Goal: Information Seeking & Learning: Understand process/instructions

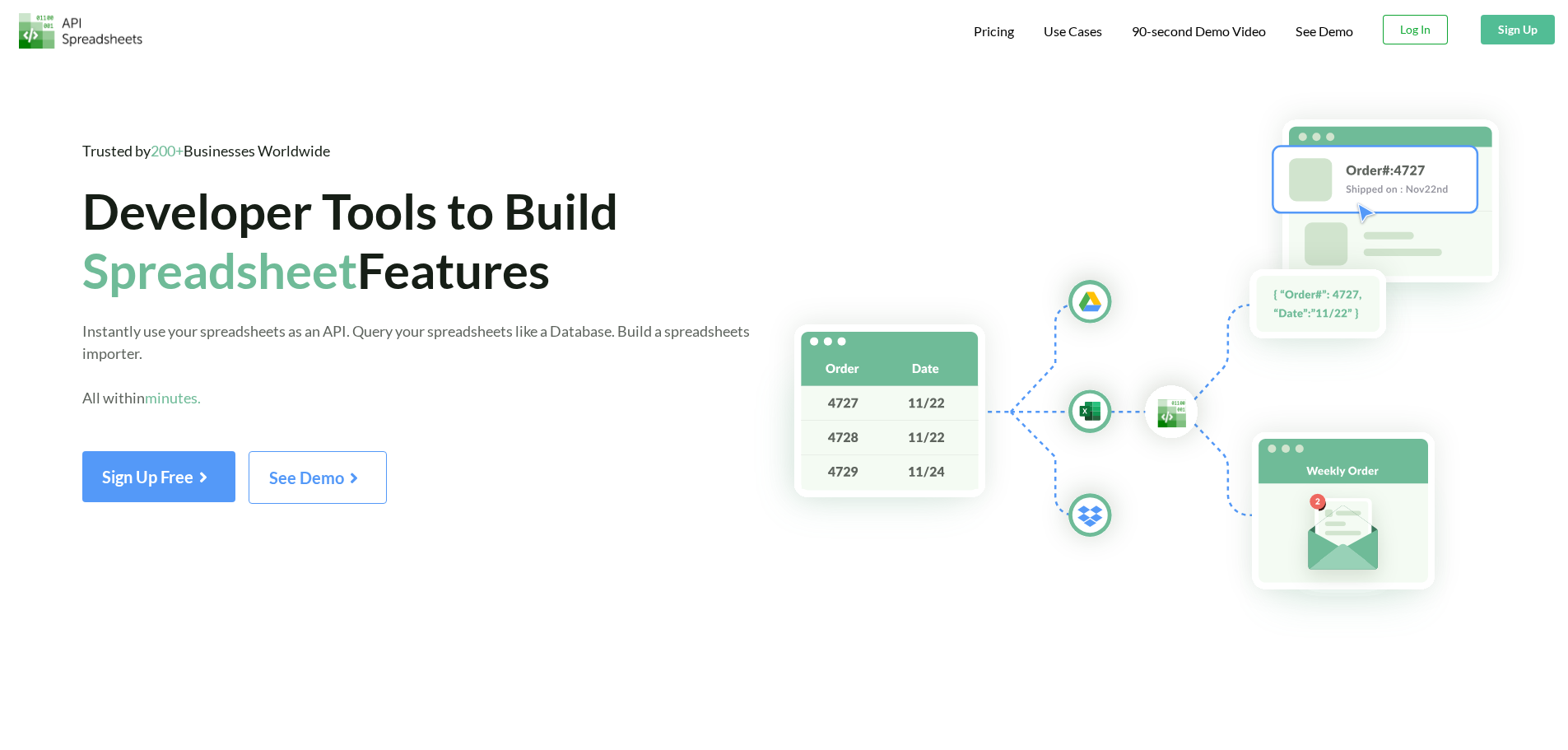
click at [1391, 31] on button "Log In" at bounding box center [1415, 29] width 65 height 30
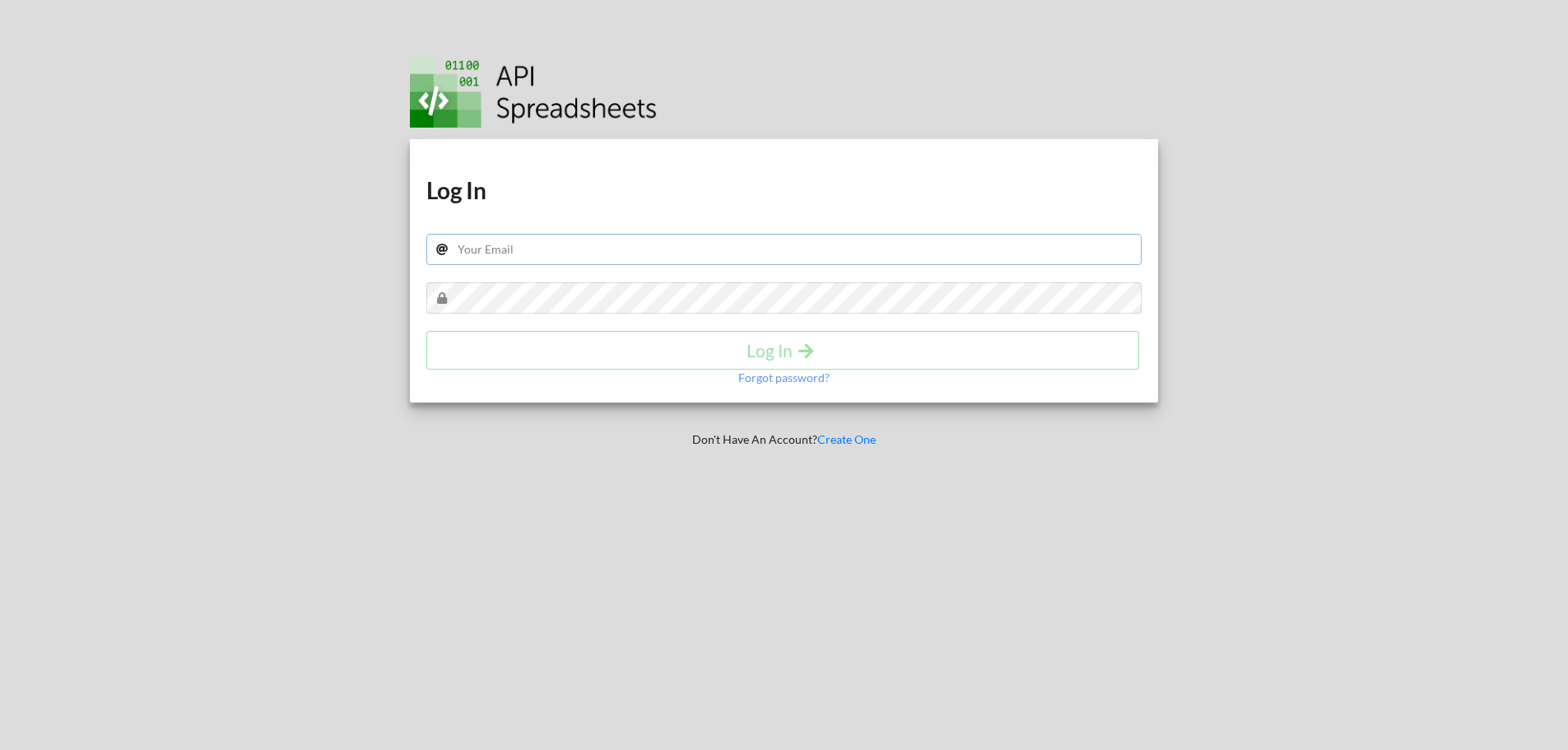
click at [629, 257] on input "text" at bounding box center [784, 249] width 716 height 31
type input "usdp.reporting@gmail.com"
click at [775, 348] on h4 "Log In" at bounding box center [782, 350] width 678 height 20
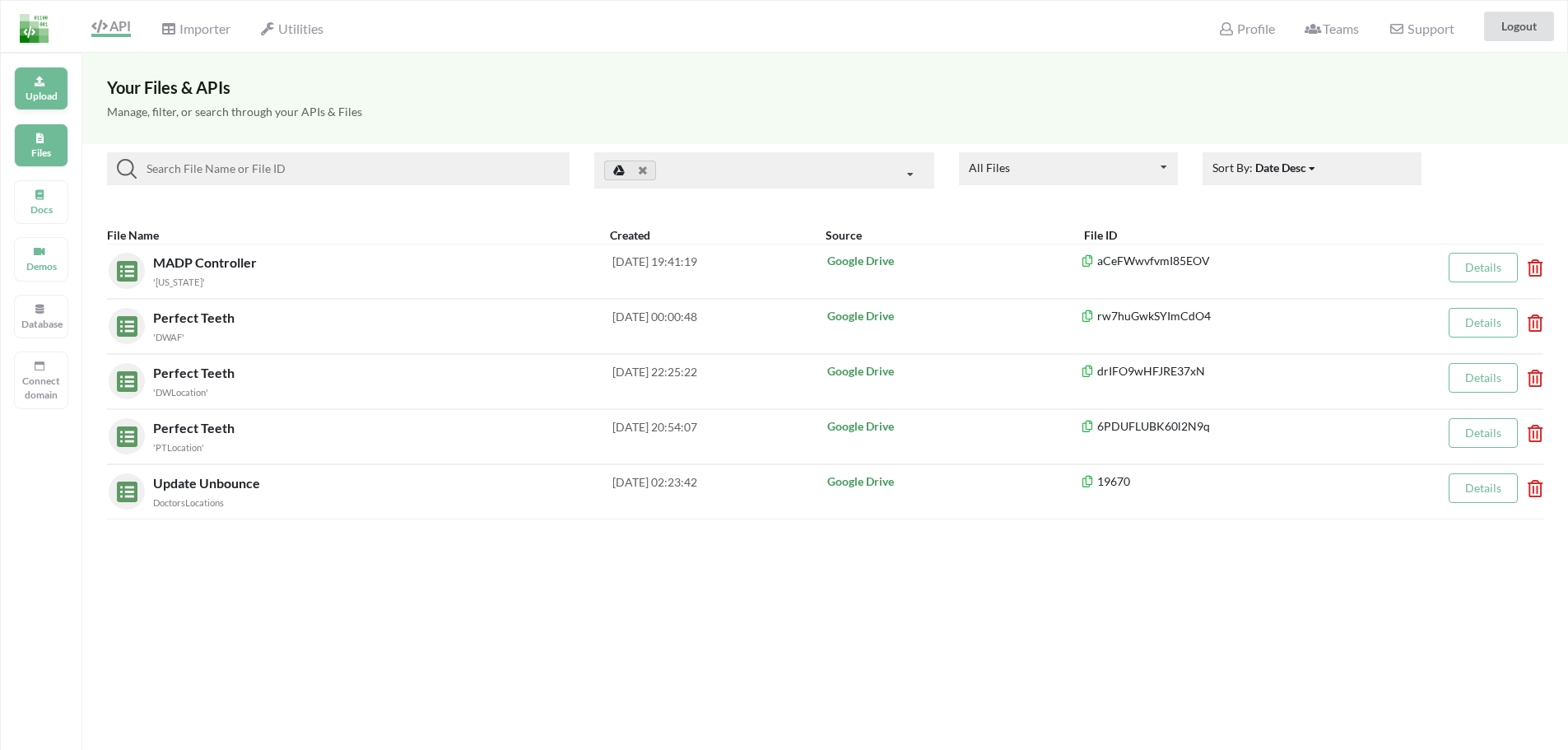
click at [44, 82] on icon at bounding box center [40, 79] width 12 height 10
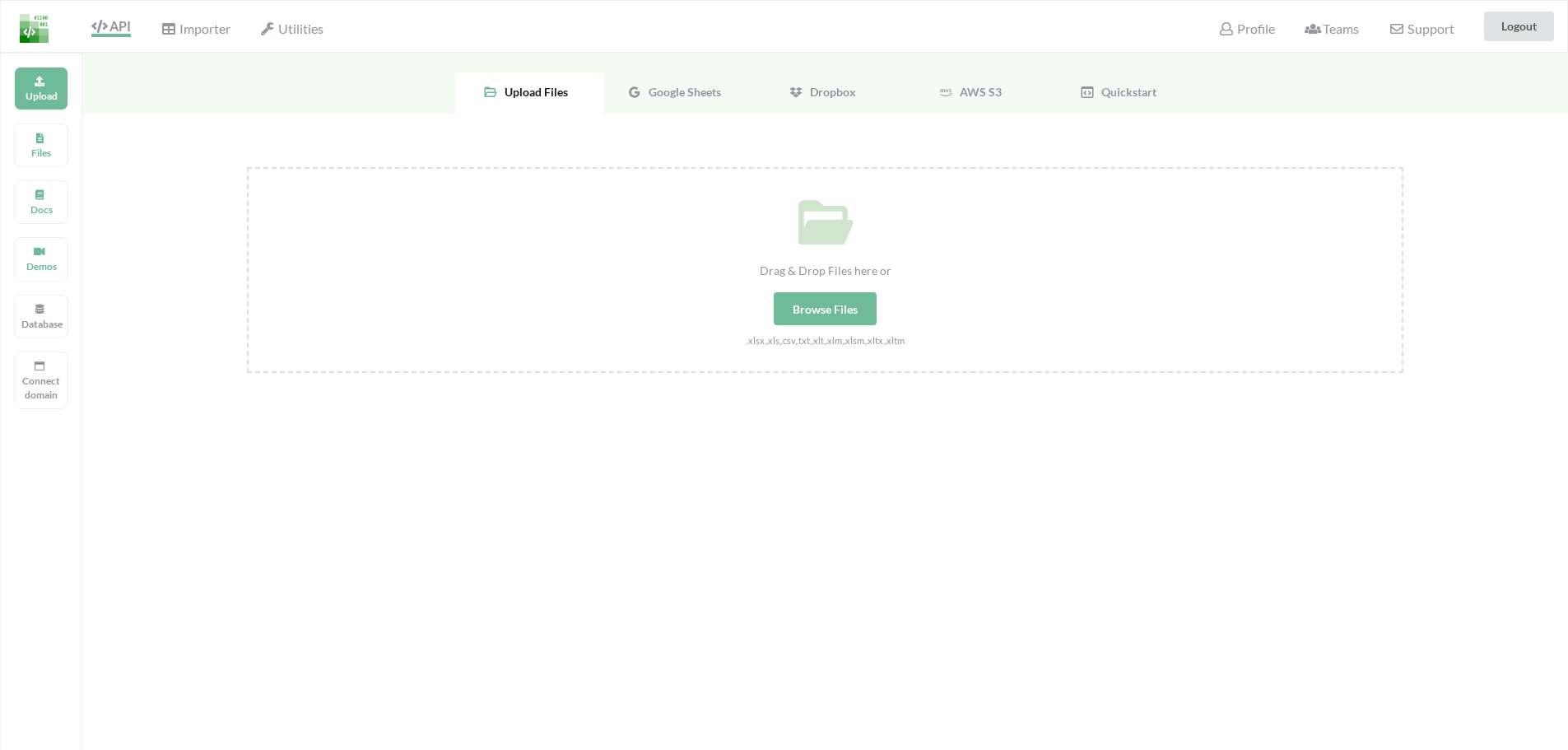
click at [700, 98] on span "Google Sheets" at bounding box center [681, 92] width 79 height 14
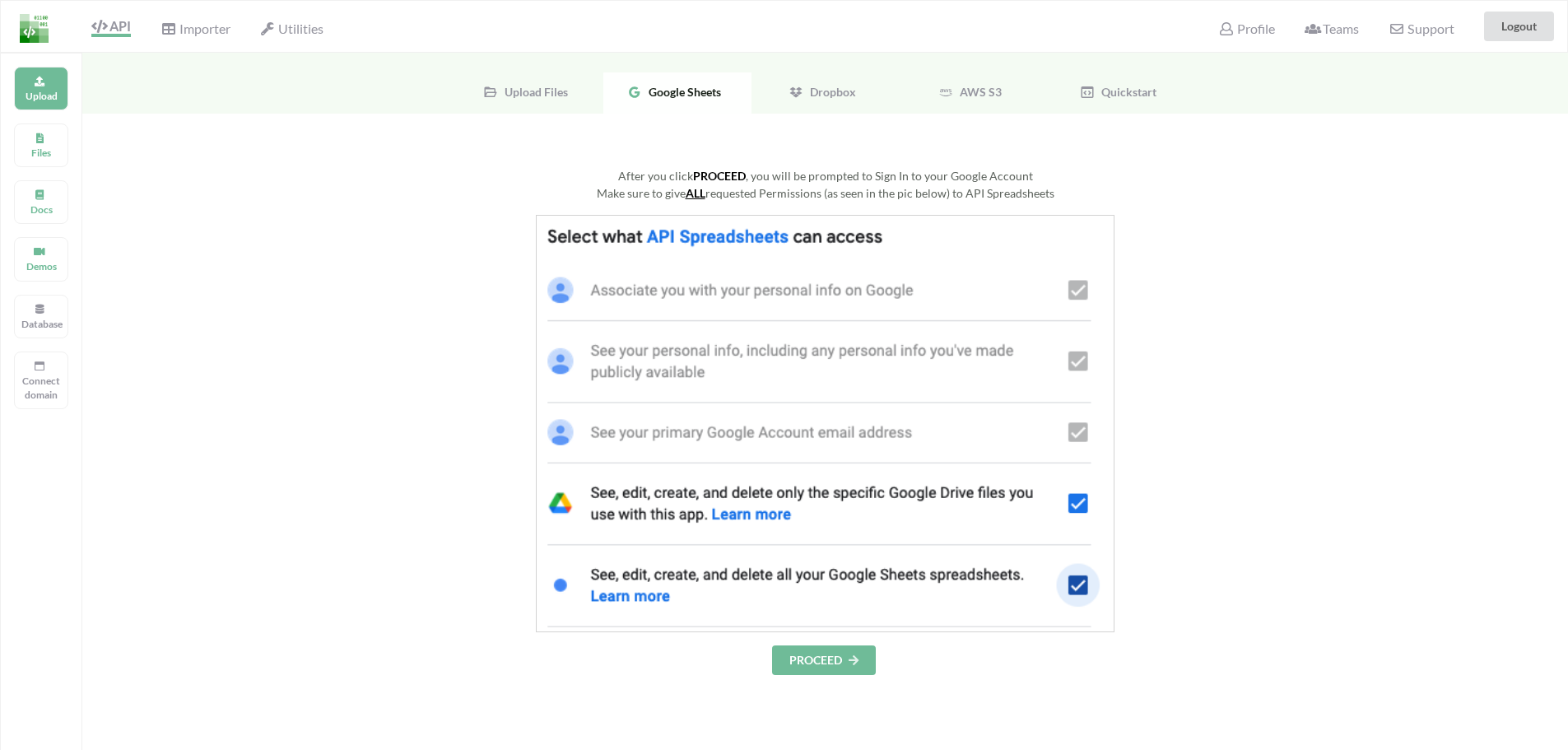
click at [805, 650] on button "PROCEED" at bounding box center [824, 660] width 104 height 30
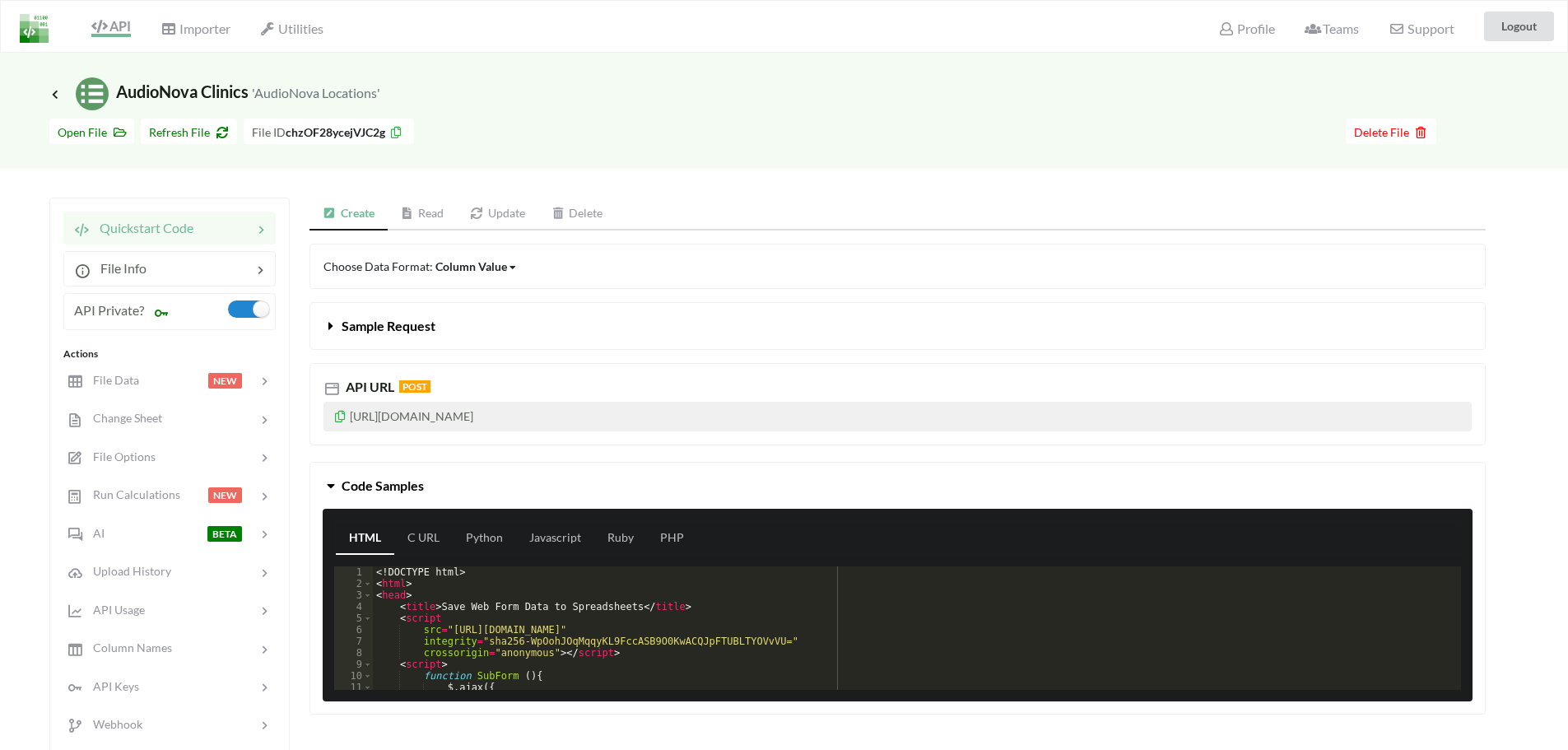
click at [435, 213] on link "Read" at bounding box center [422, 214] width 70 height 33
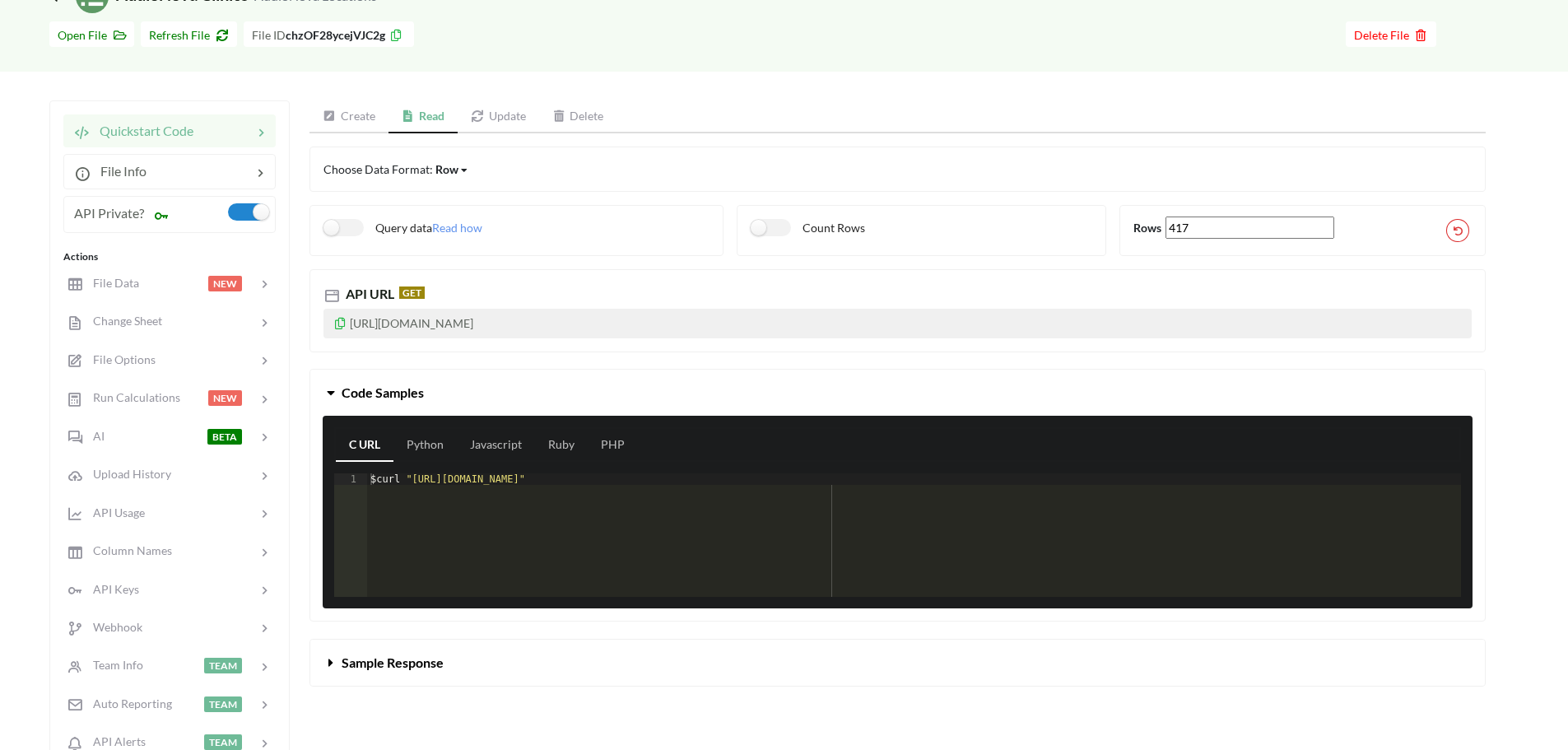
scroll to position [98, 0]
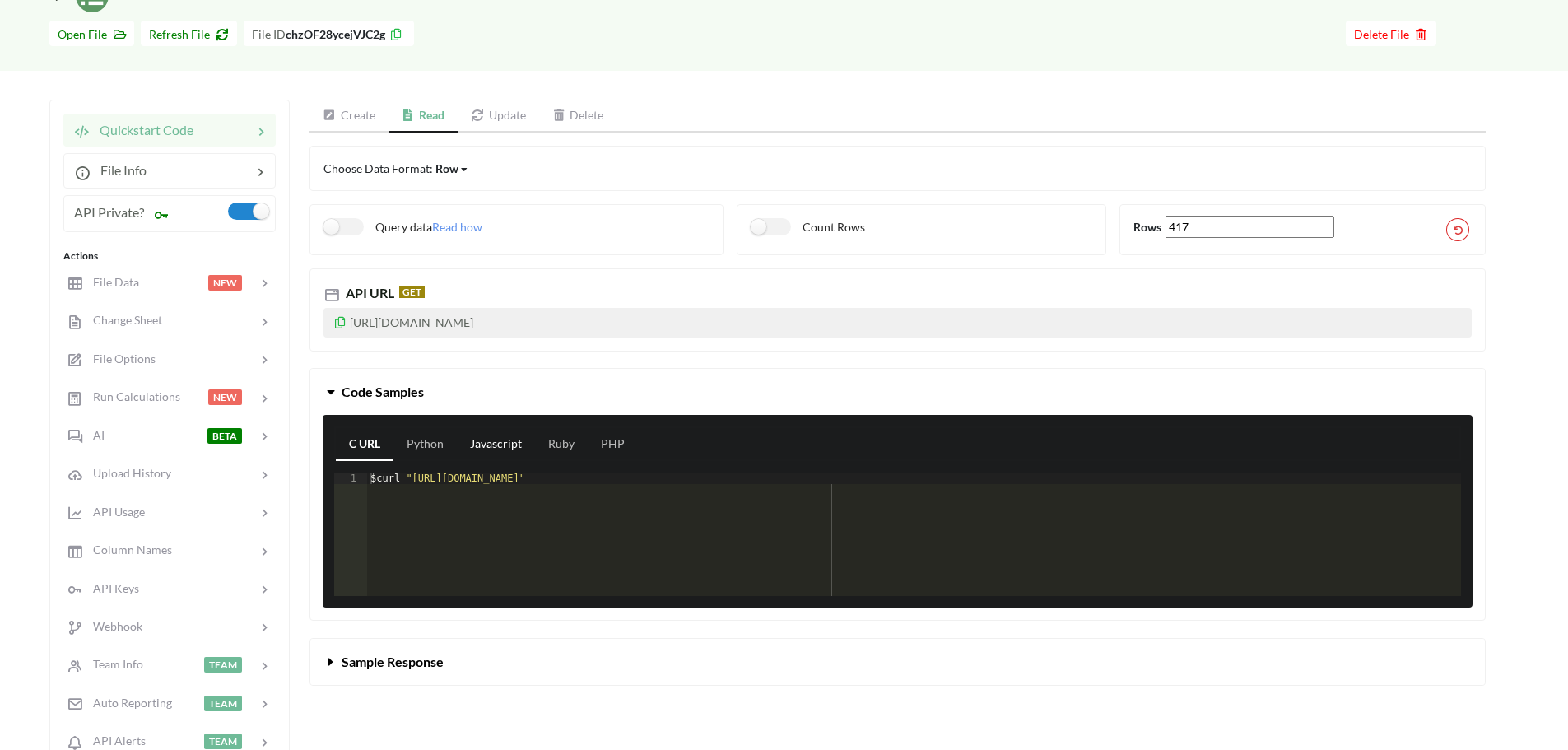
click at [505, 447] on link "Javascript" at bounding box center [496, 444] width 78 height 33
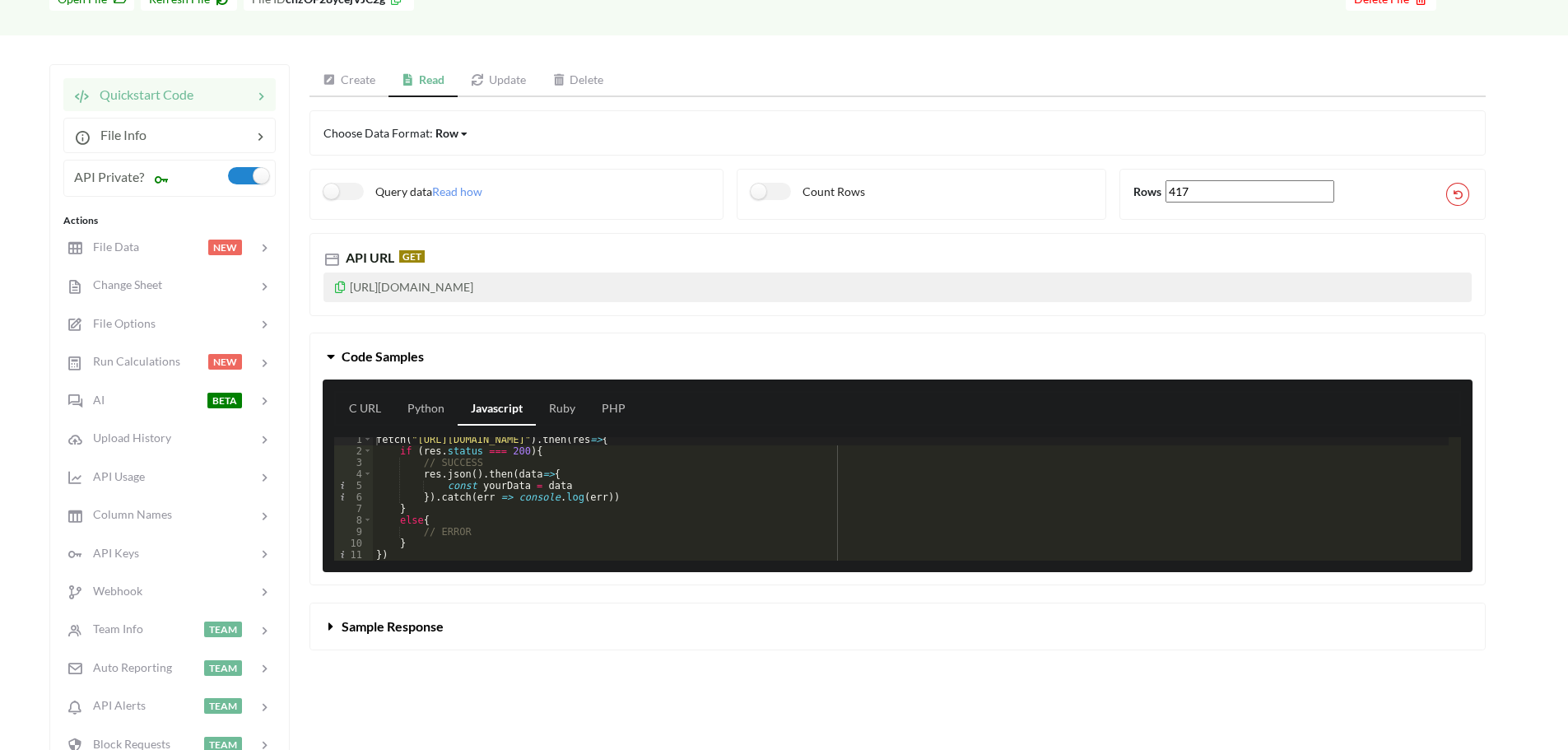
scroll to position [135, 0]
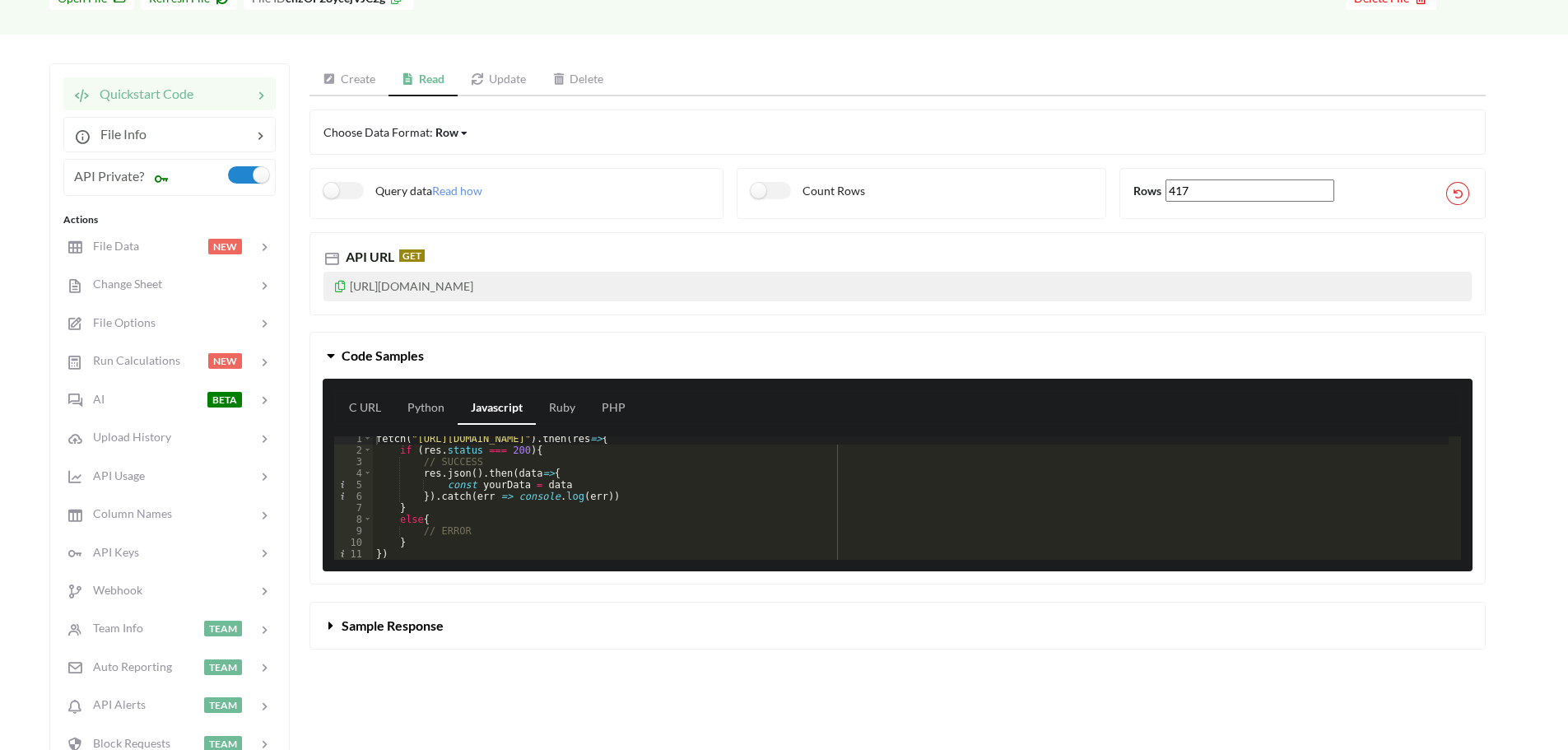
click at [465, 639] on button "Sample Response" at bounding box center [897, 626] width 1175 height 46
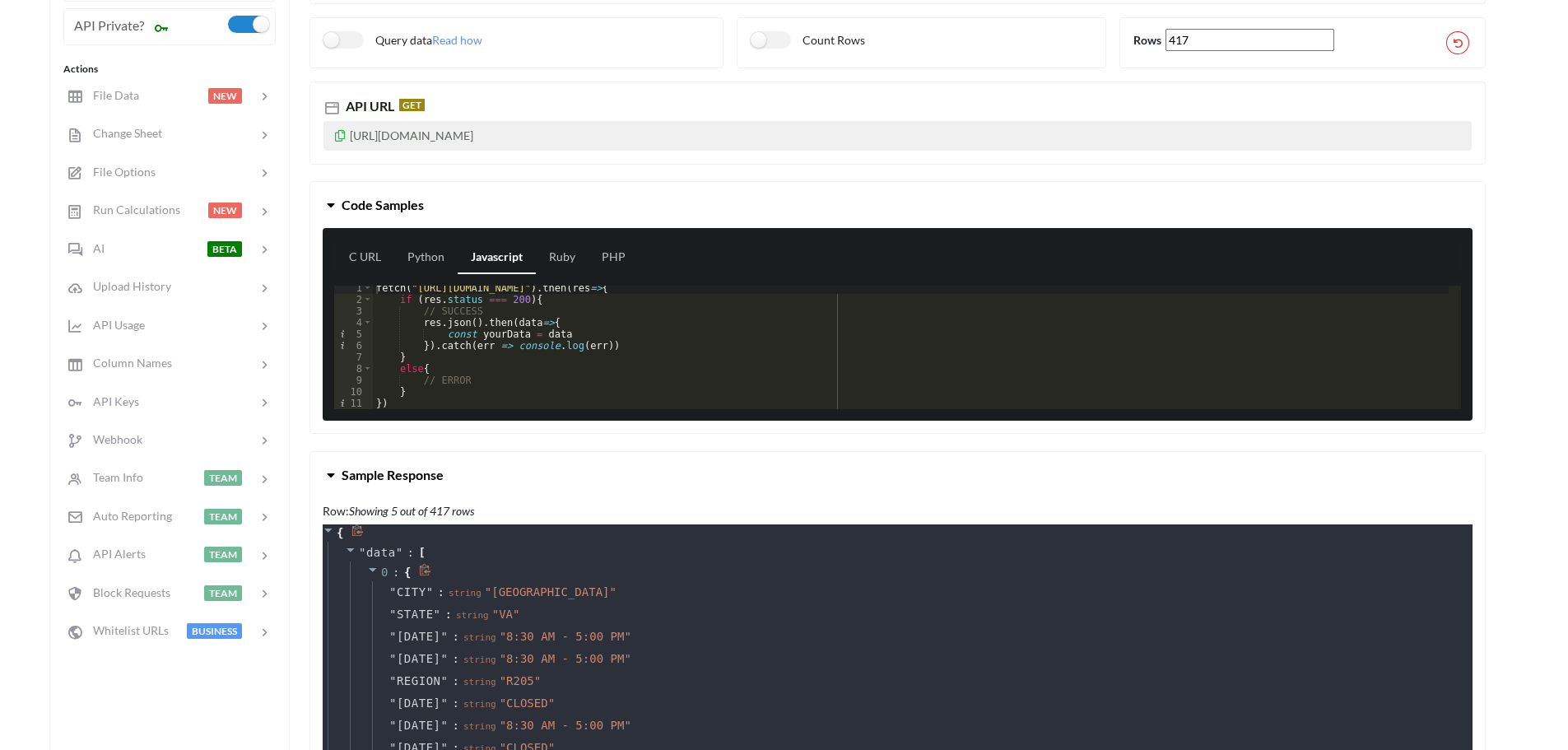
scroll to position [284, 0]
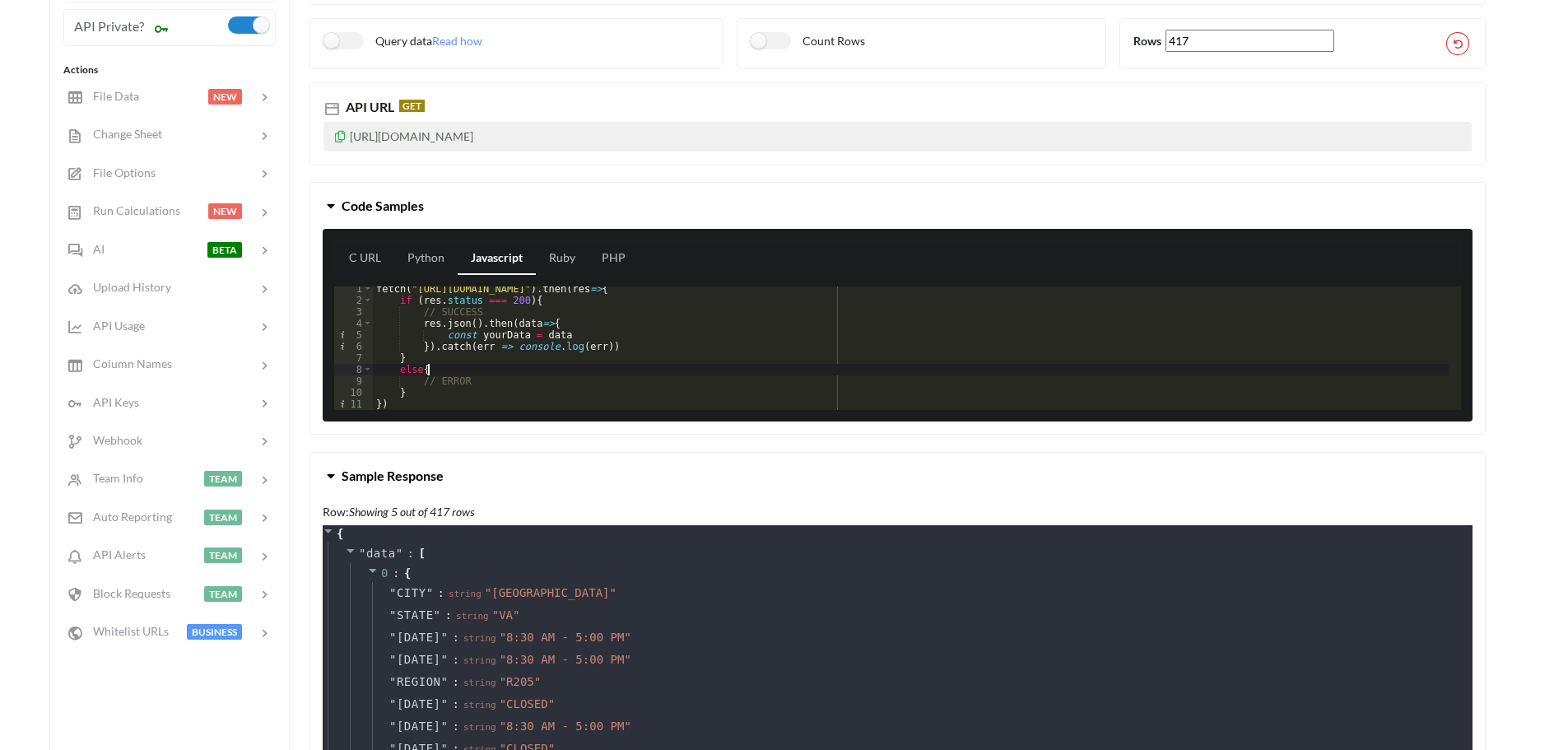
click at [533, 369] on div "fetch ( "[URL][DOMAIN_NAME]" ) . then ( res => { if ( res . status === 200 ) { …" at bounding box center [911, 357] width 1076 height 146
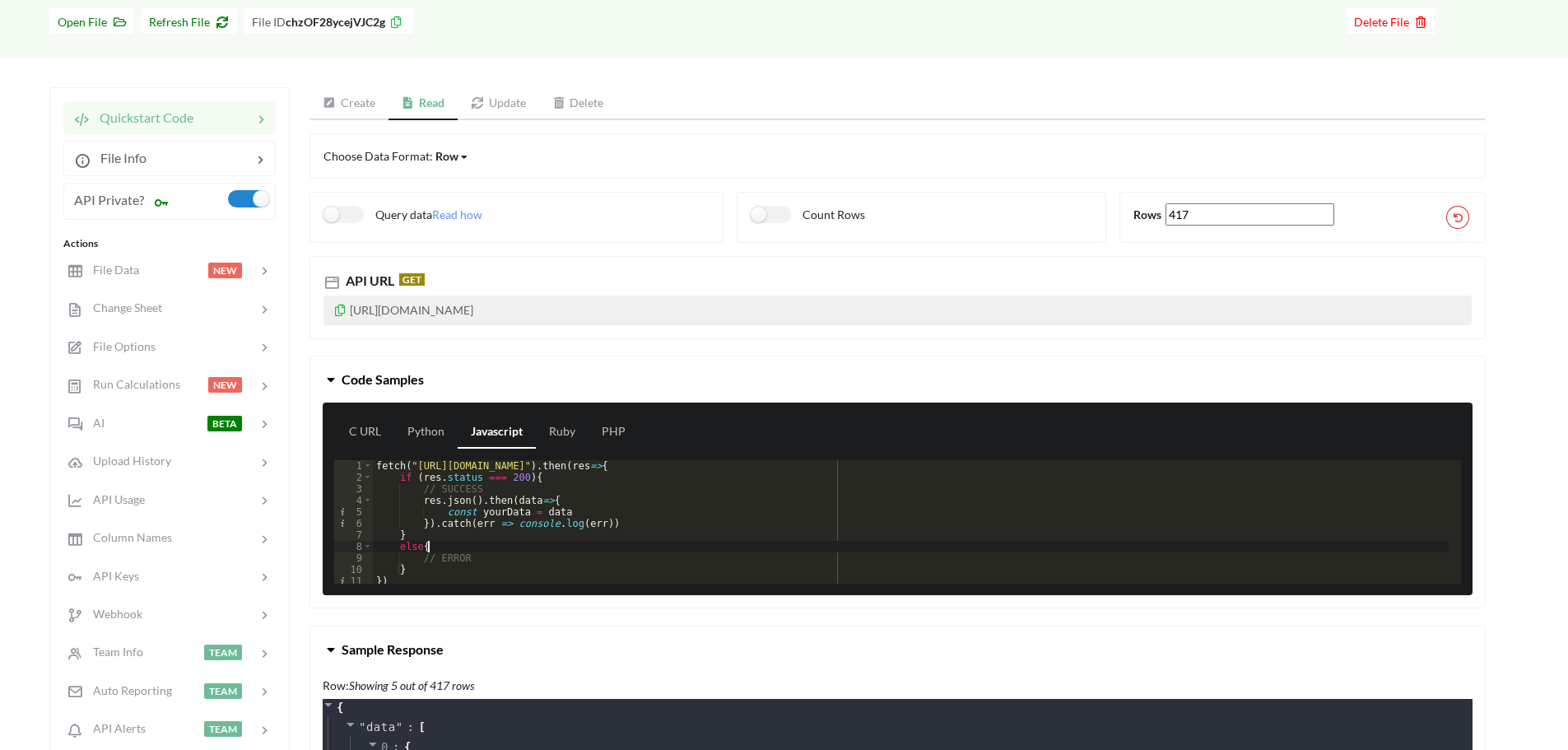
scroll to position [109, 0]
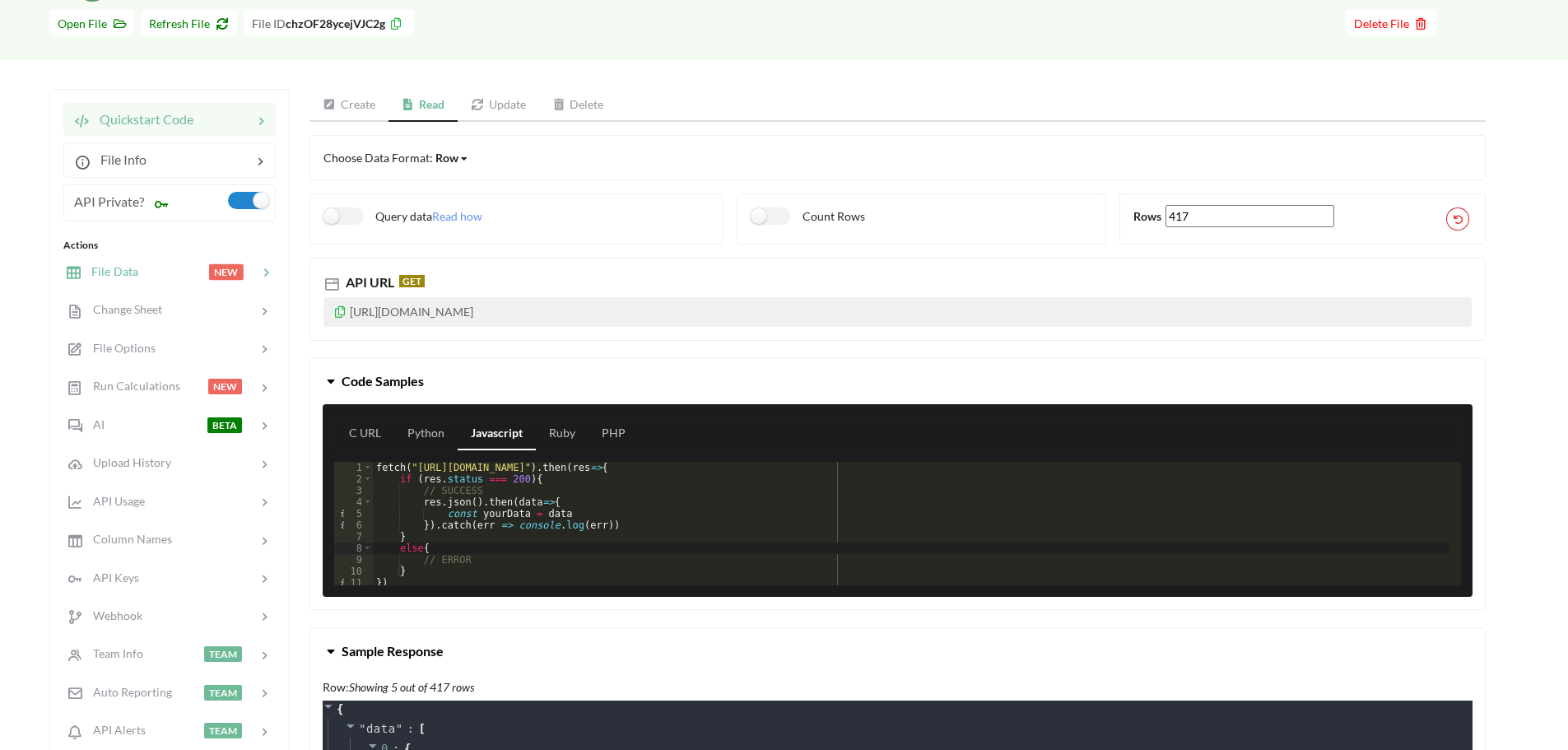
click at [156, 285] on div "File Data NEW" at bounding box center [169, 271] width 216 height 38
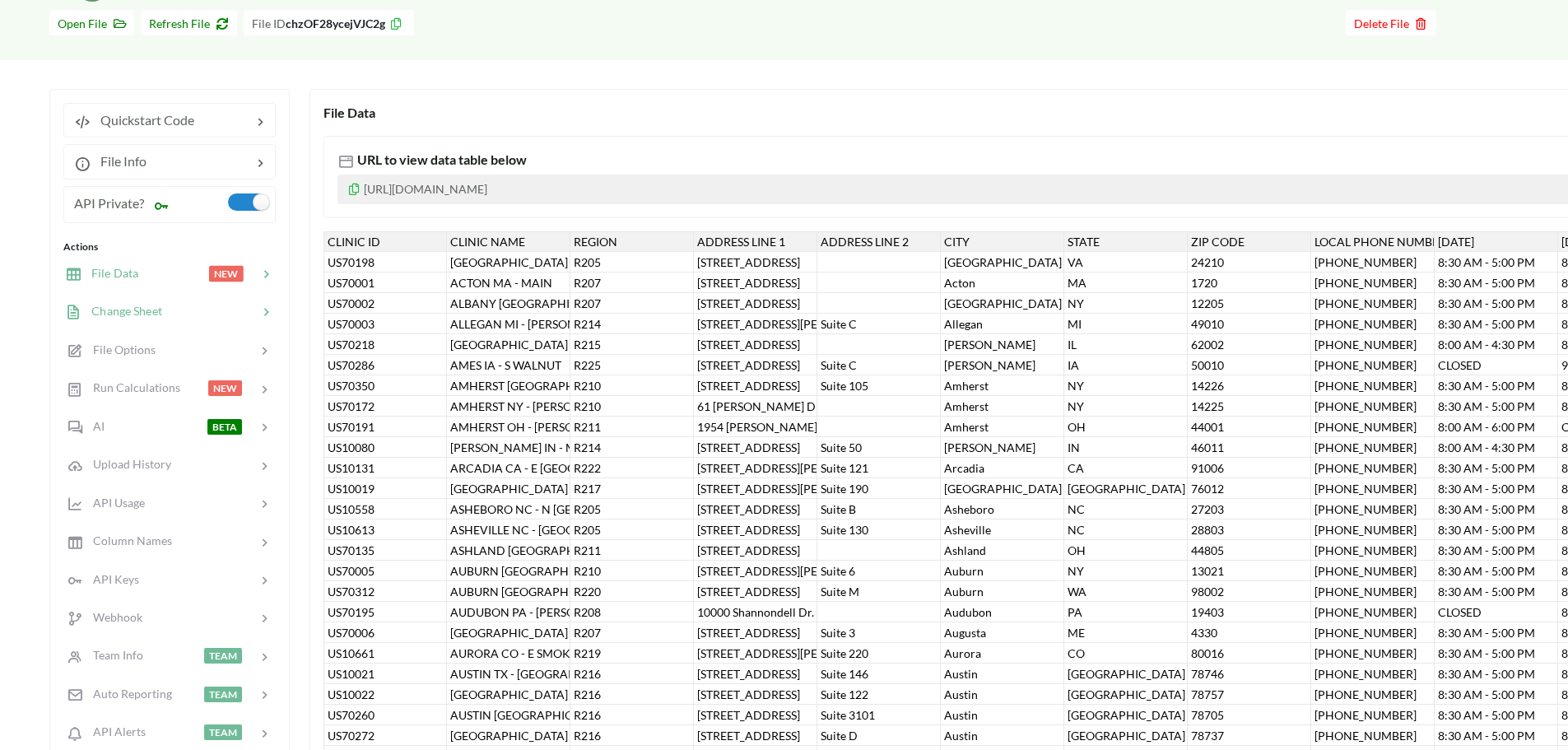
click at [260, 320] on icon at bounding box center [266, 312] width 16 height 16
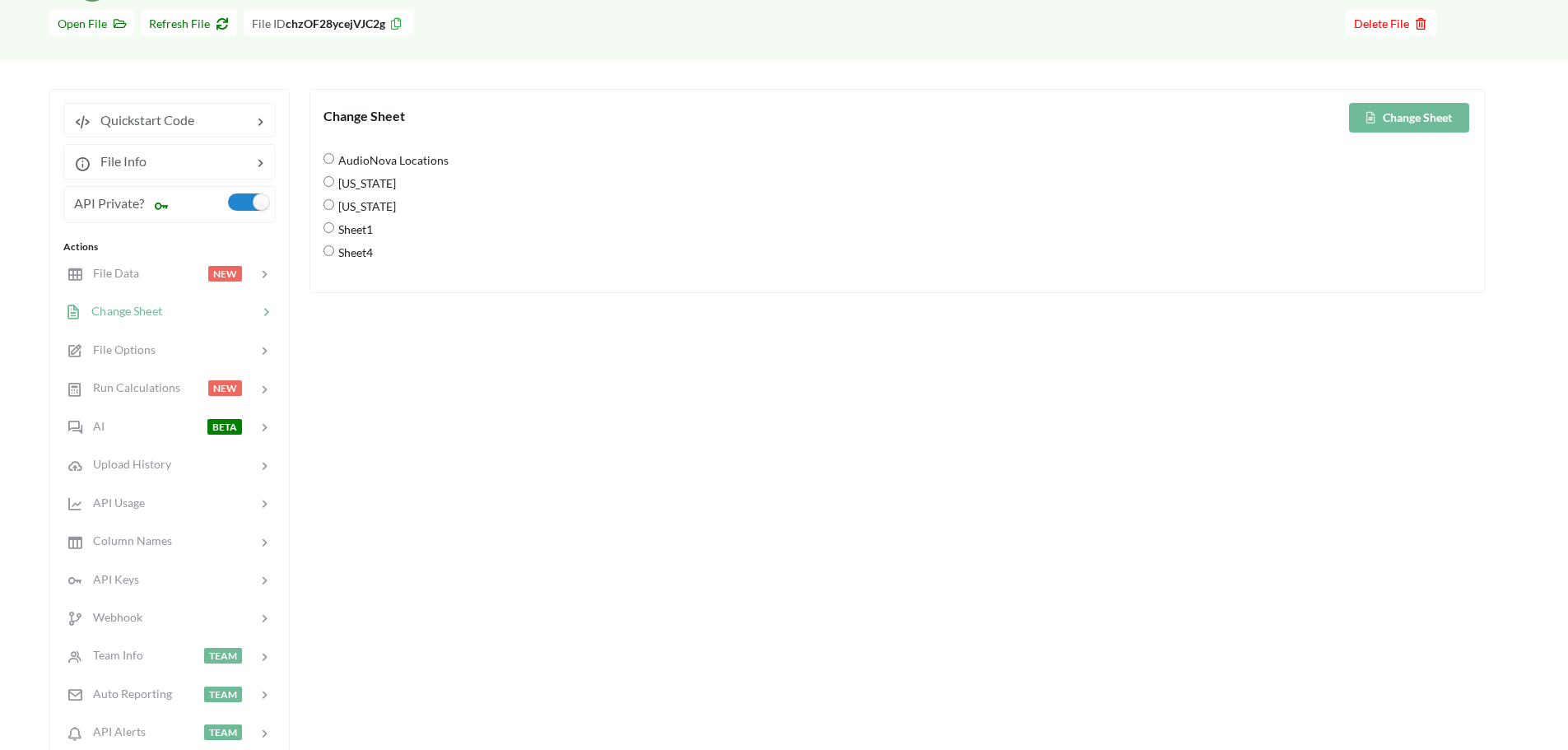
scroll to position [66, 0]
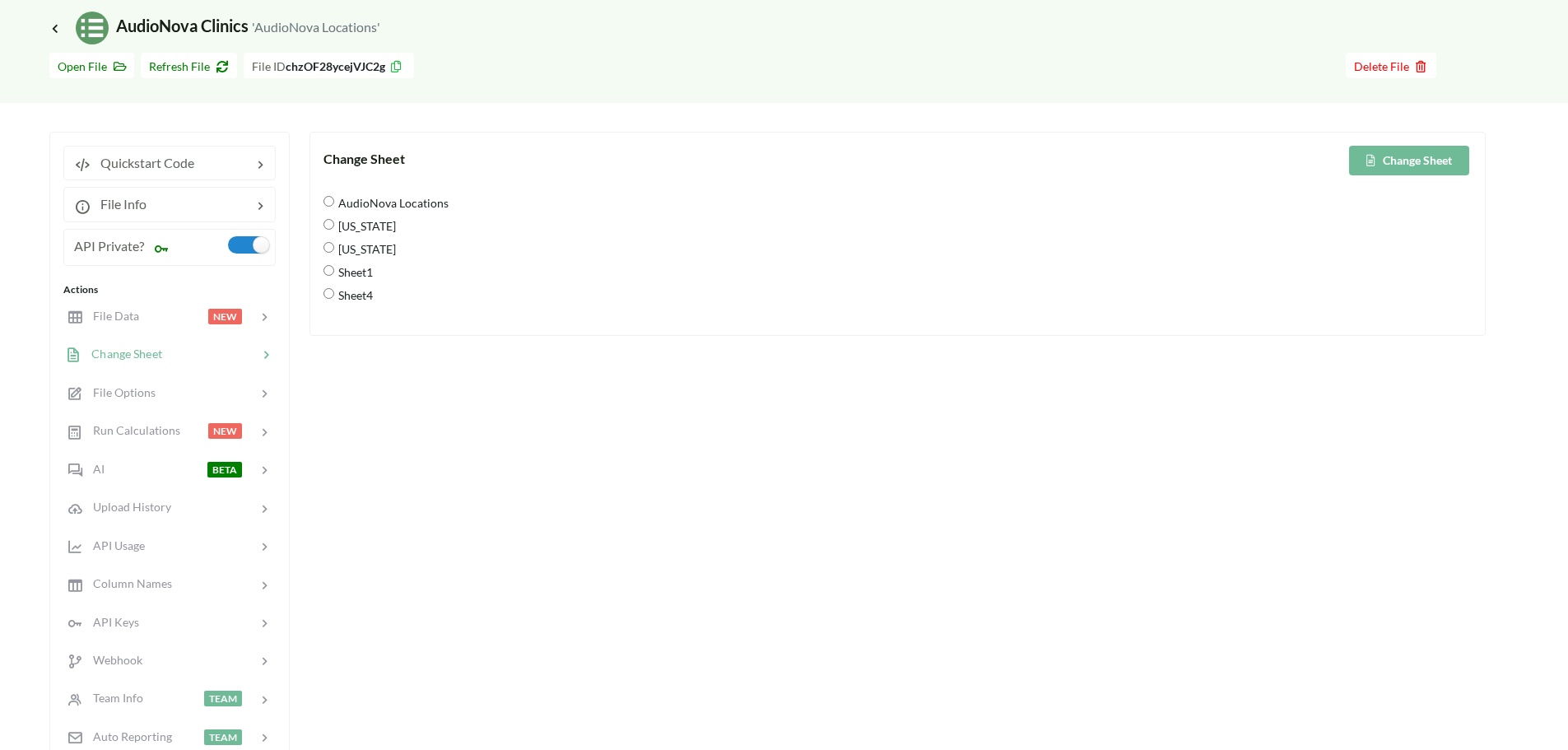
click at [333, 229] on input "[US_STATE]" at bounding box center [329, 224] width 11 height 11
radio input "true"
click at [1386, 163] on button "Change Sheet" at bounding box center [1409, 160] width 120 height 30
click at [127, 307] on div "File Data" at bounding box center [101, 317] width 74 height 19
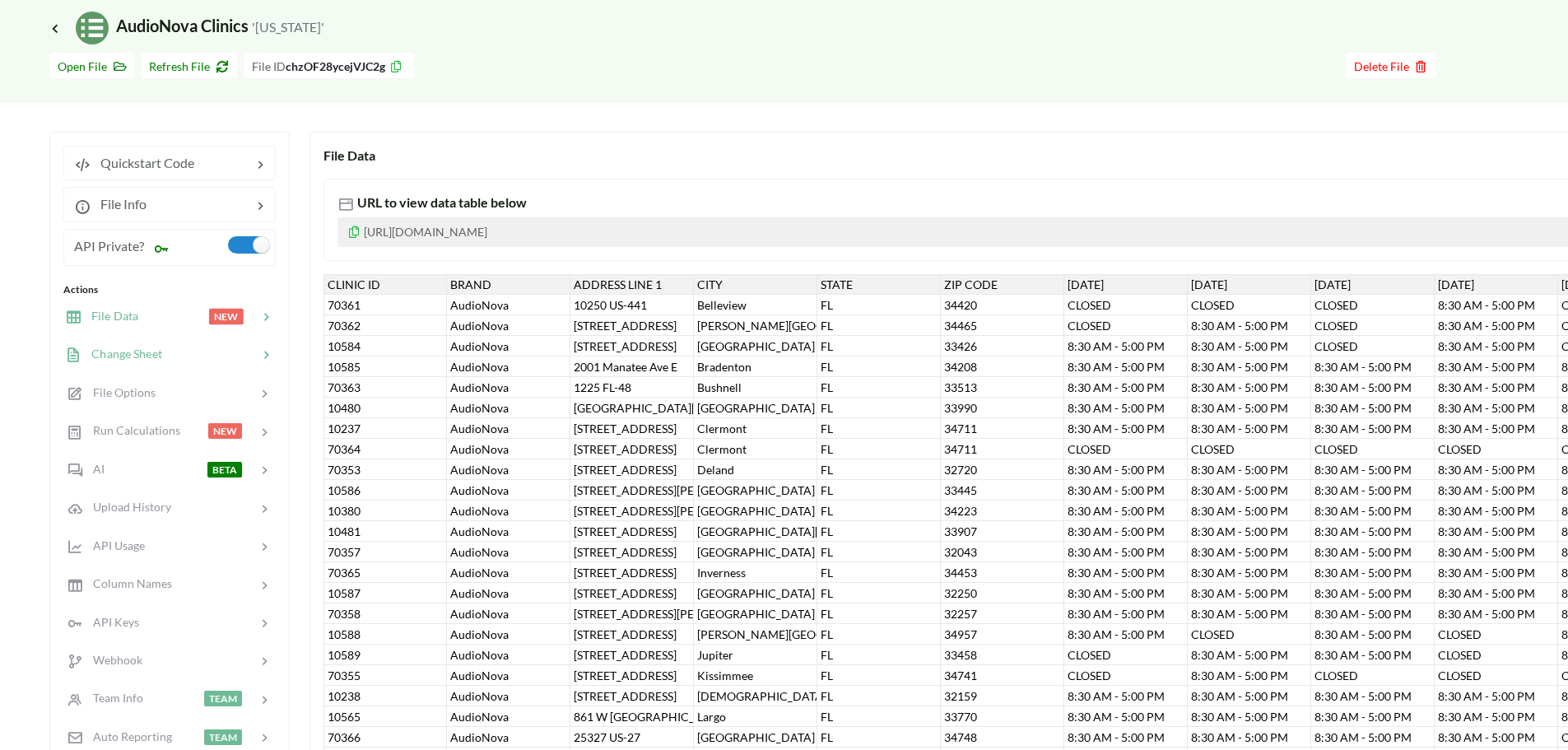
scroll to position [0, 0]
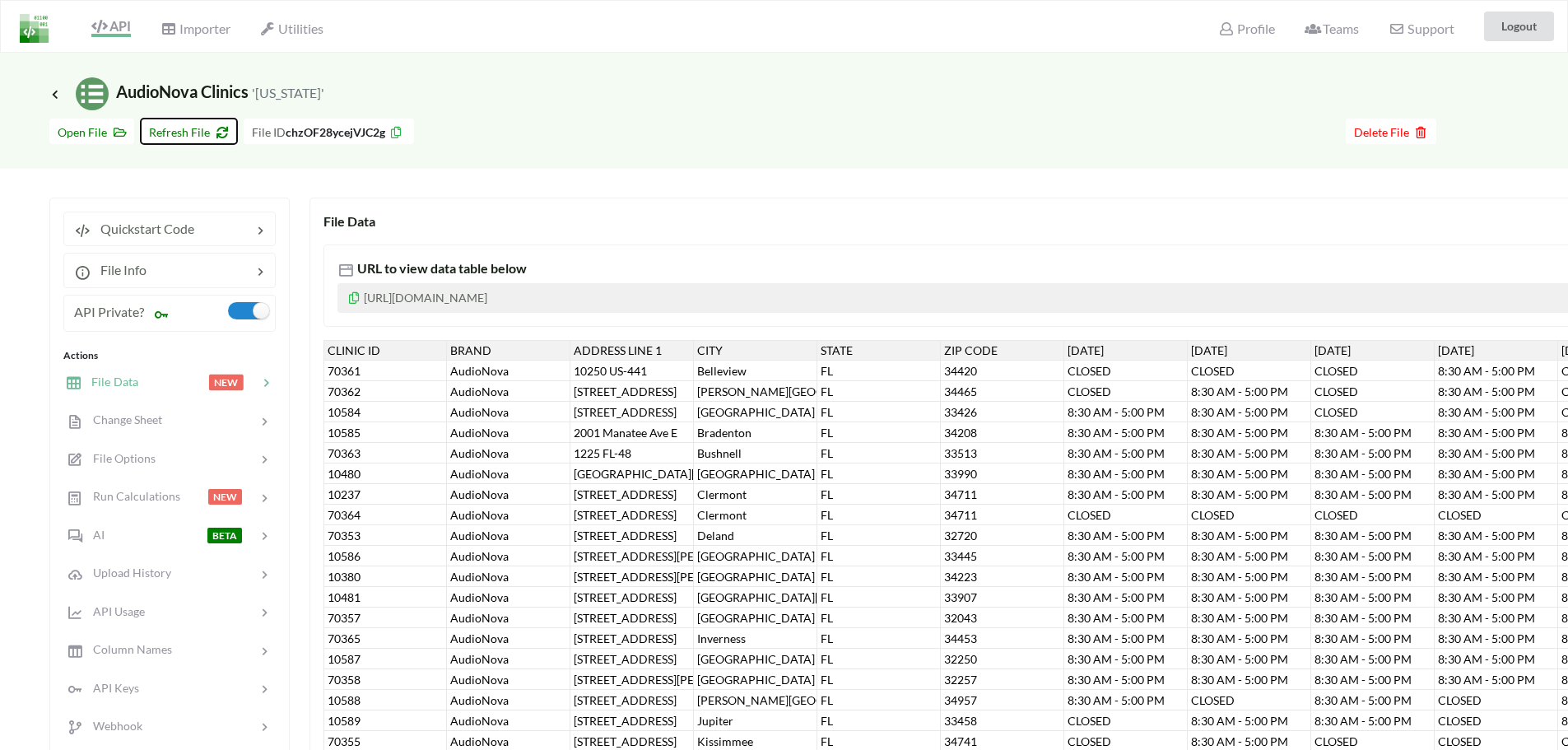
click at [162, 135] on span "Refresh File" at bounding box center [189, 132] width 80 height 14
